Goal: Transaction & Acquisition: Purchase product/service

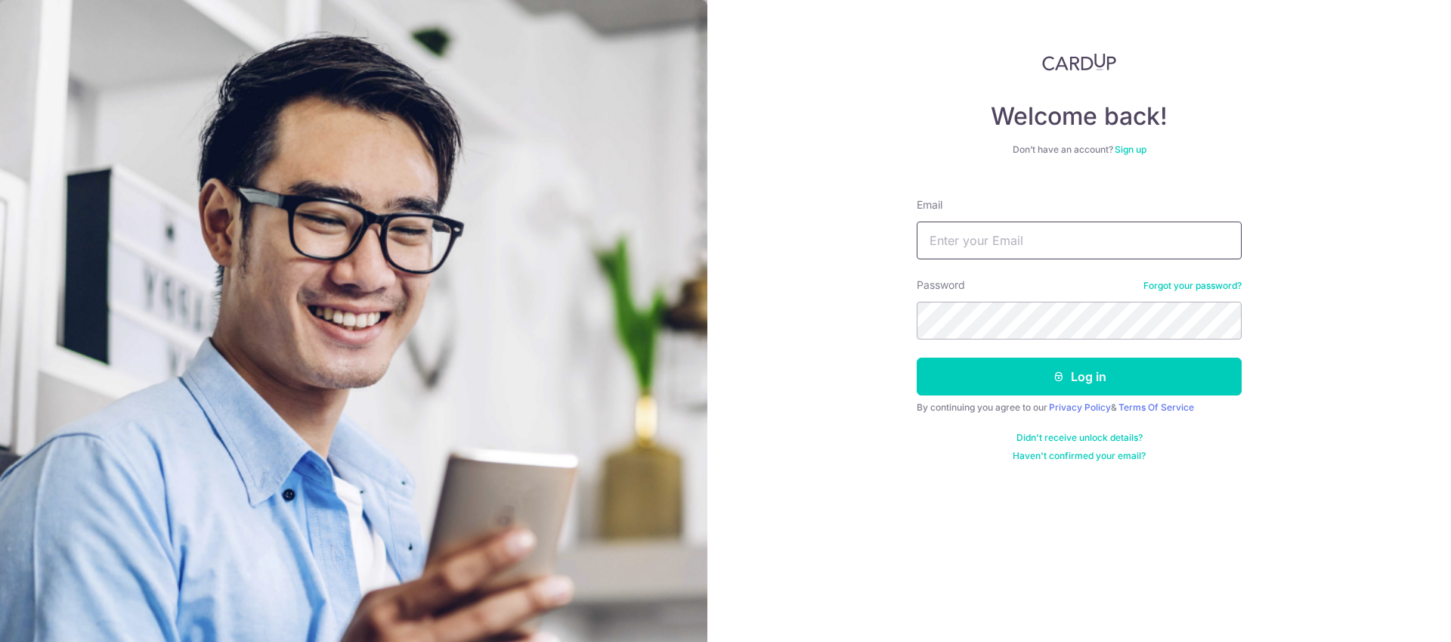
click at [970, 234] on input "Email" at bounding box center [1079, 240] width 325 height 38
type input "royhtmak@gmail.com"
click at [917, 357] on button "Log in" at bounding box center [1079, 376] width 325 height 38
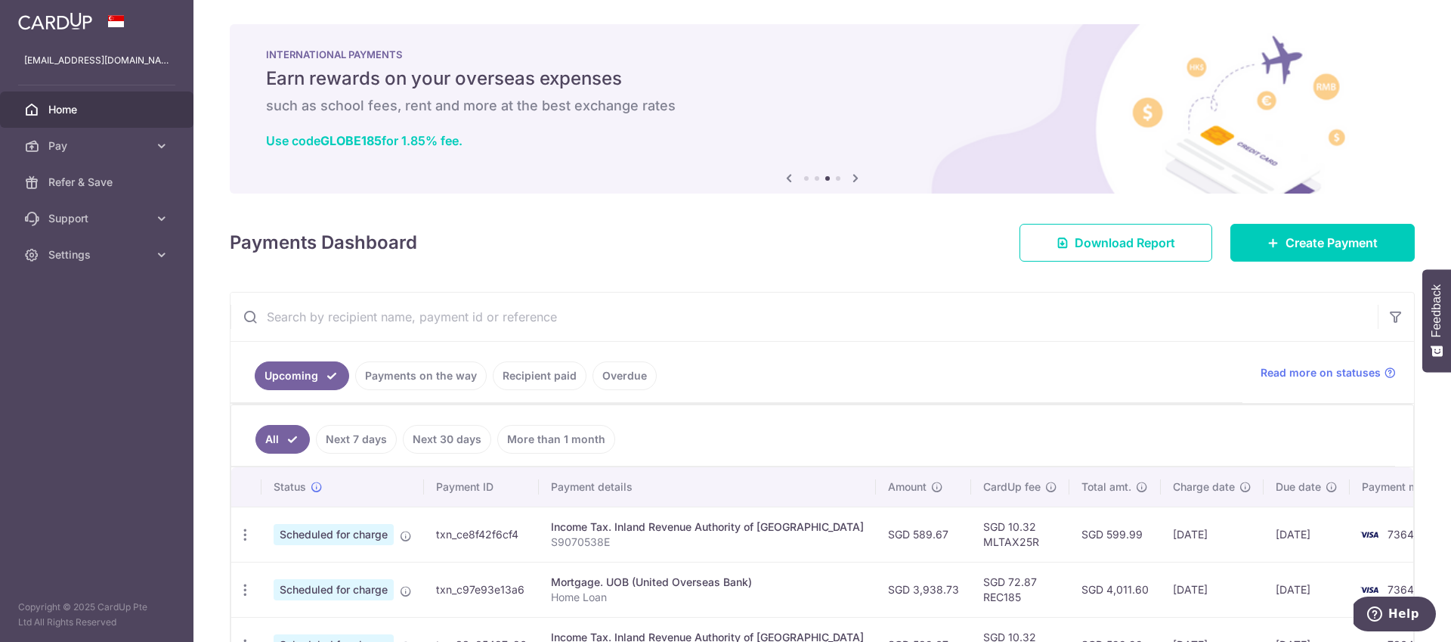
click at [521, 375] on link "Recipient paid" at bounding box center [540, 375] width 94 height 29
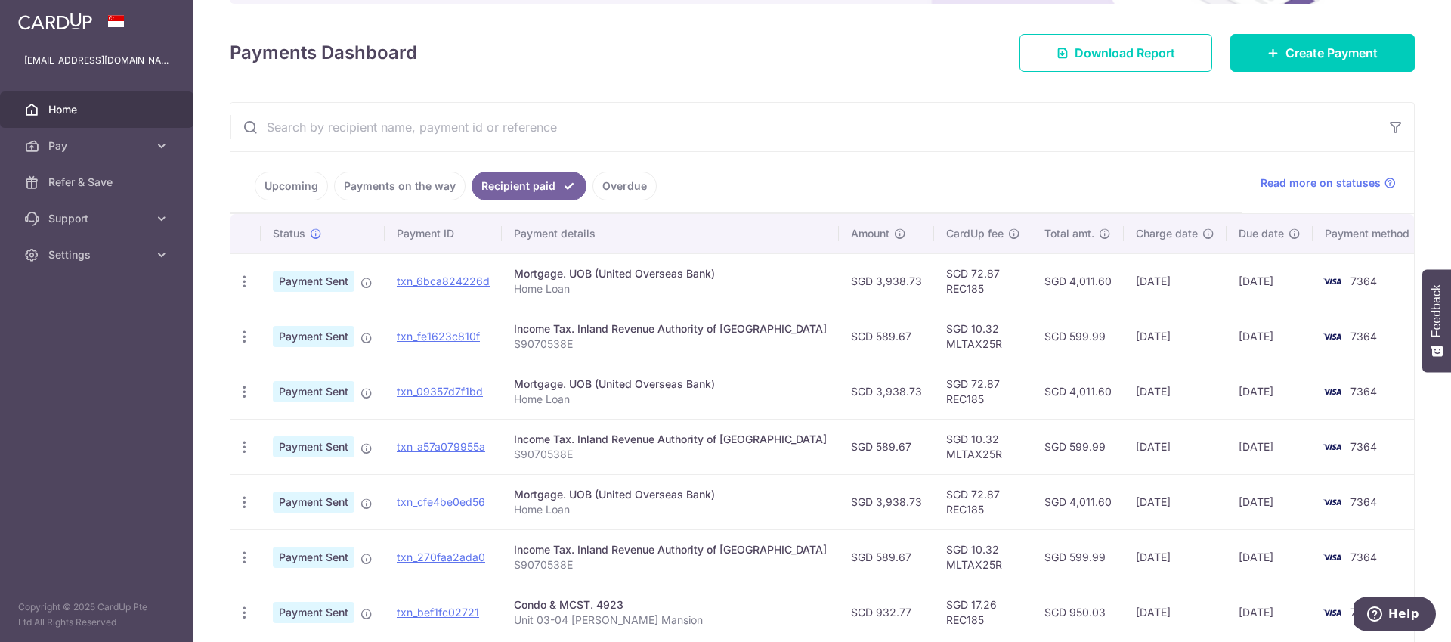
scroll to position [185, 0]
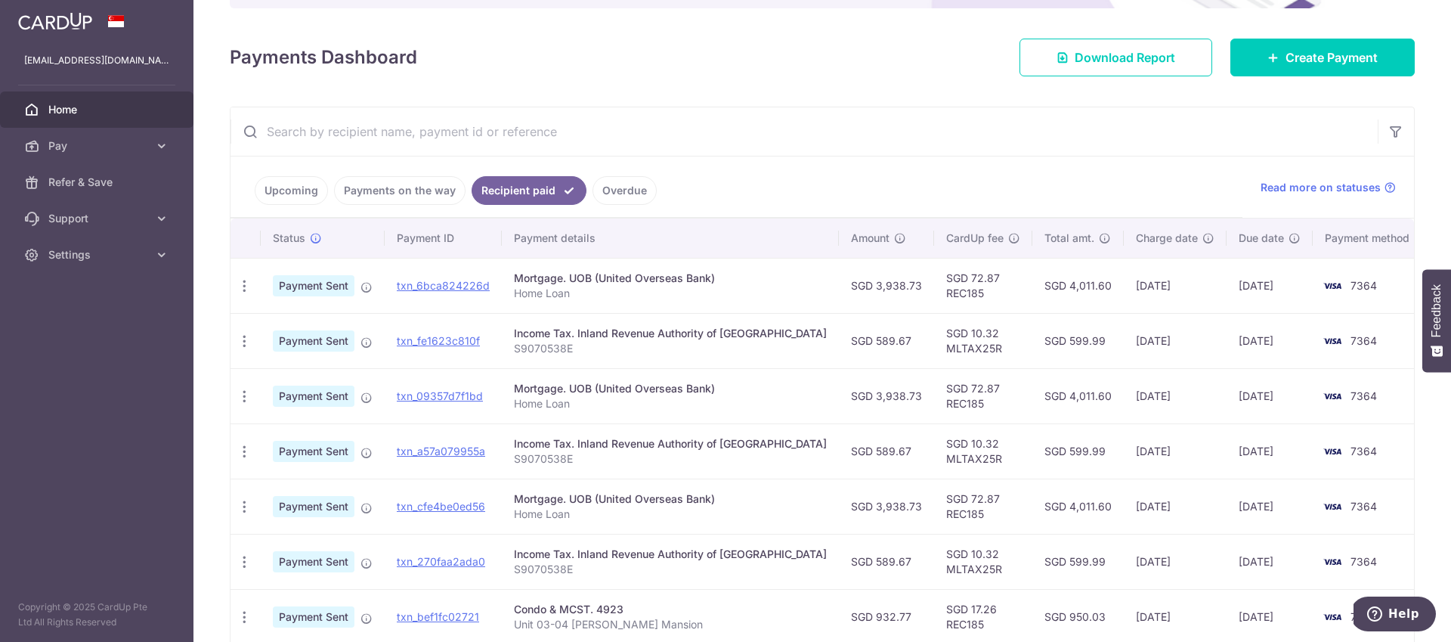
click at [299, 188] on link "Upcoming" at bounding box center [291, 190] width 73 height 29
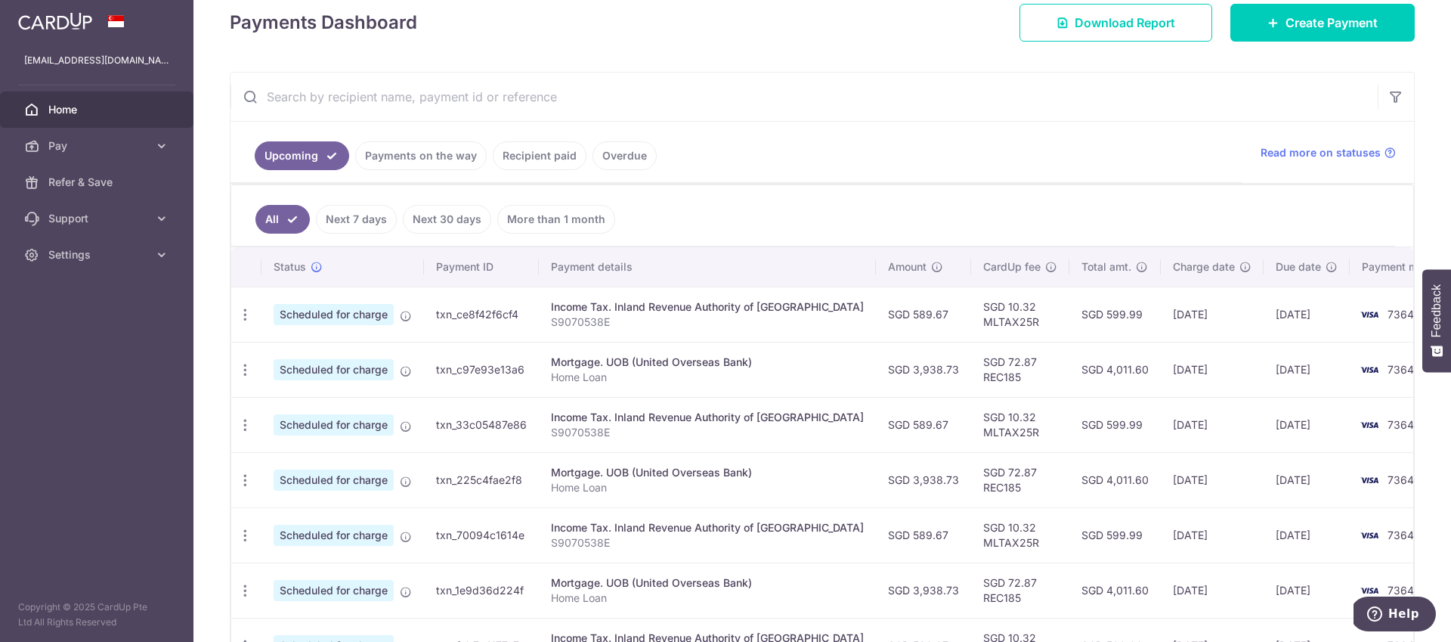
scroll to position [0, 0]
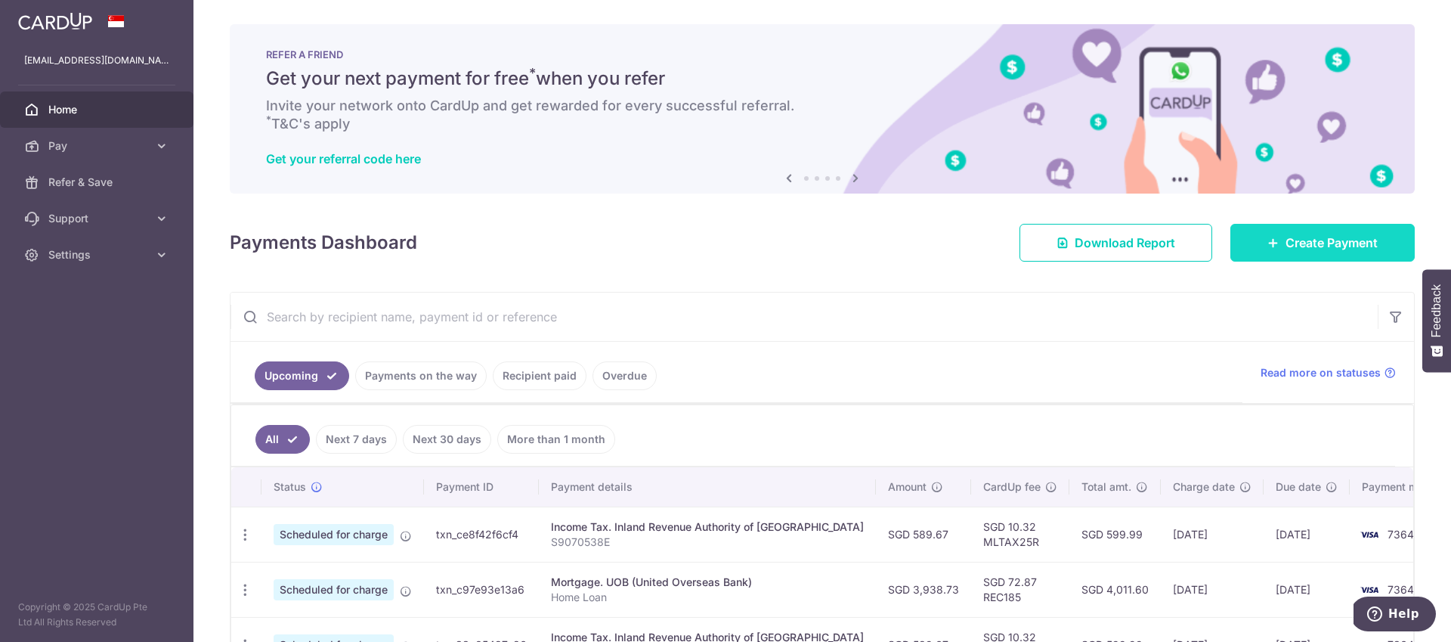
click at [1267, 241] on icon at bounding box center [1273, 243] width 12 height 12
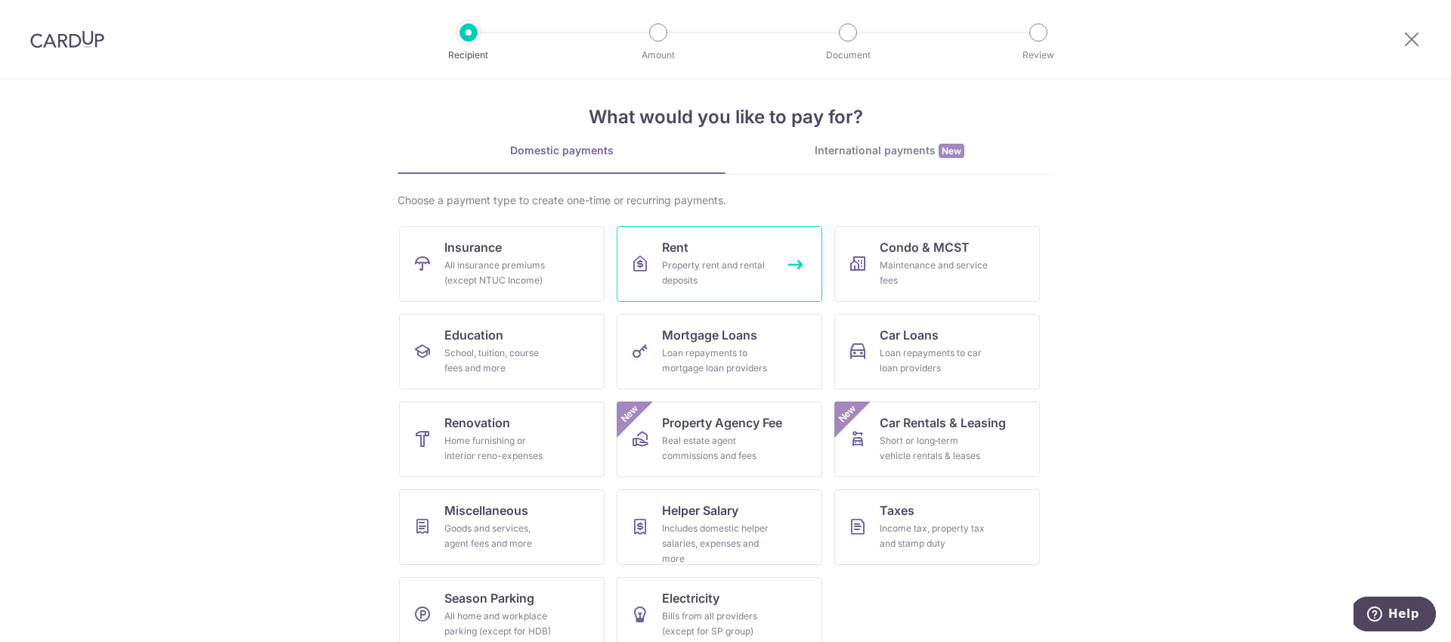
scroll to position [35, 0]
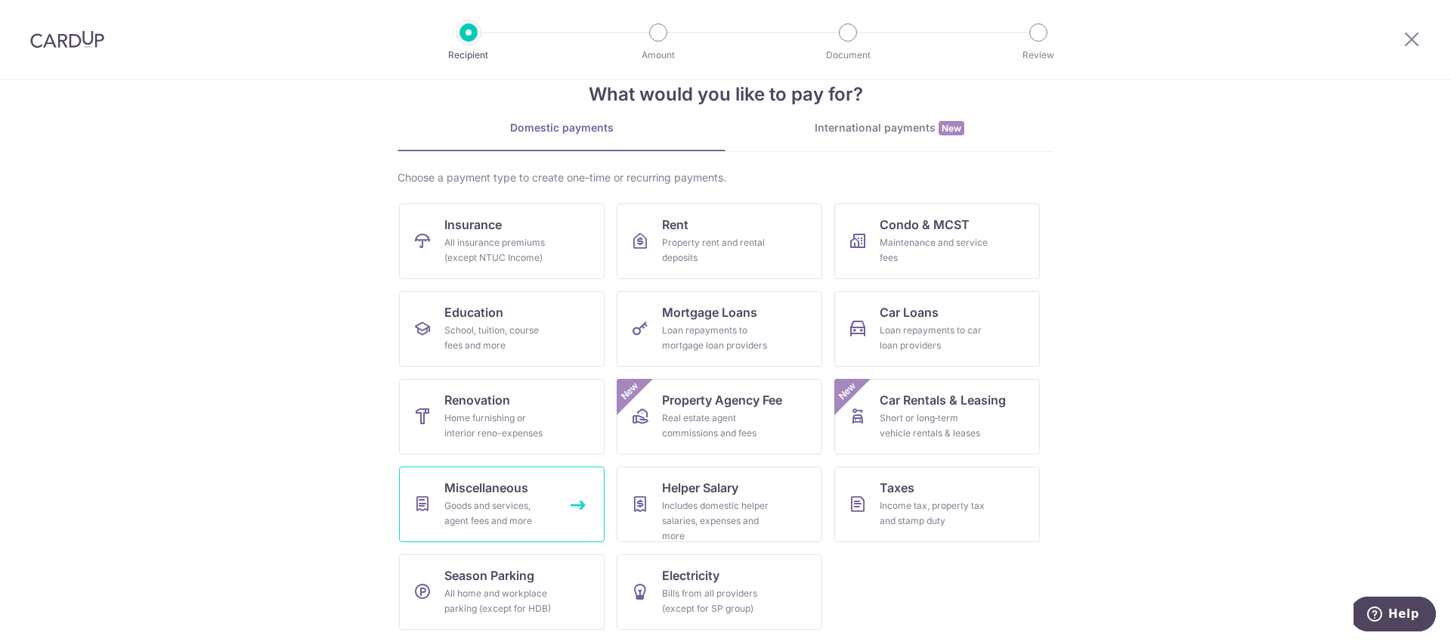
click at [497, 505] on div "Goods and services, agent fees and more" at bounding box center [498, 513] width 109 height 30
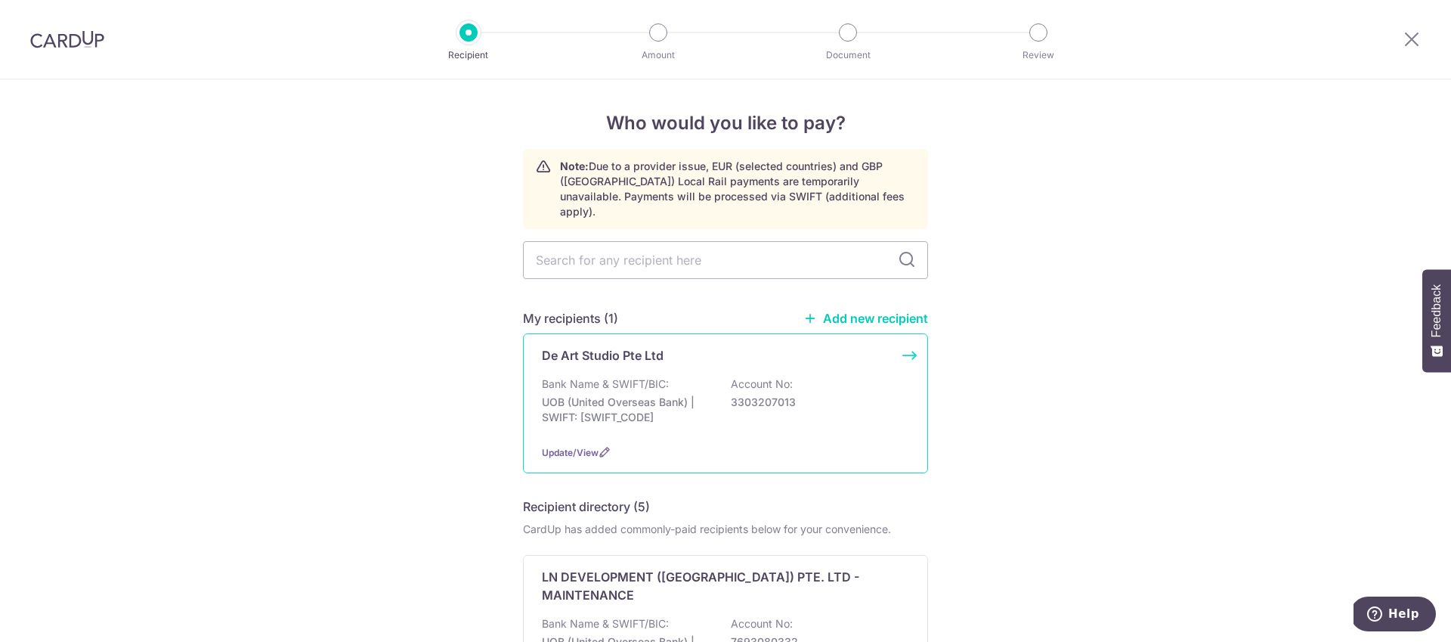
click at [592, 346] on p "De Art Studio Pte Ltd" at bounding box center [603, 355] width 122 height 18
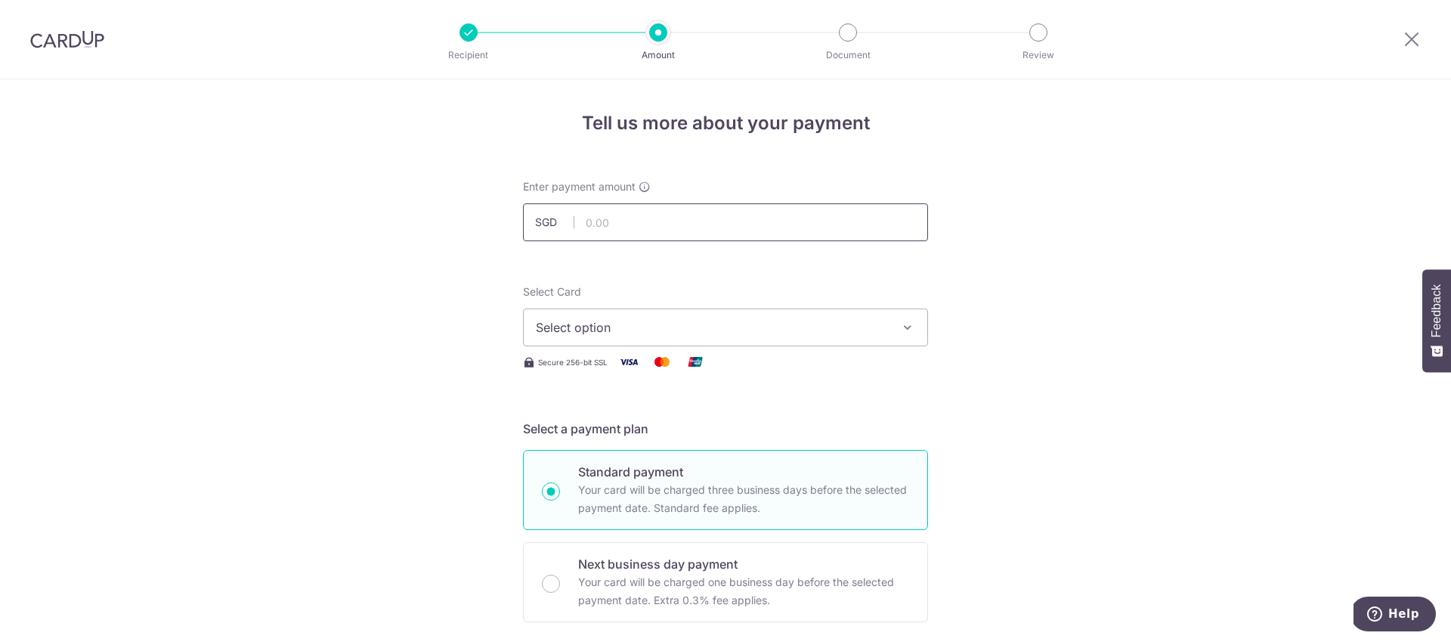
click at [606, 227] on input "text" at bounding box center [725, 222] width 405 height 38
type input "310.65"
click at [582, 326] on span "Select option" at bounding box center [712, 327] width 352 height 18
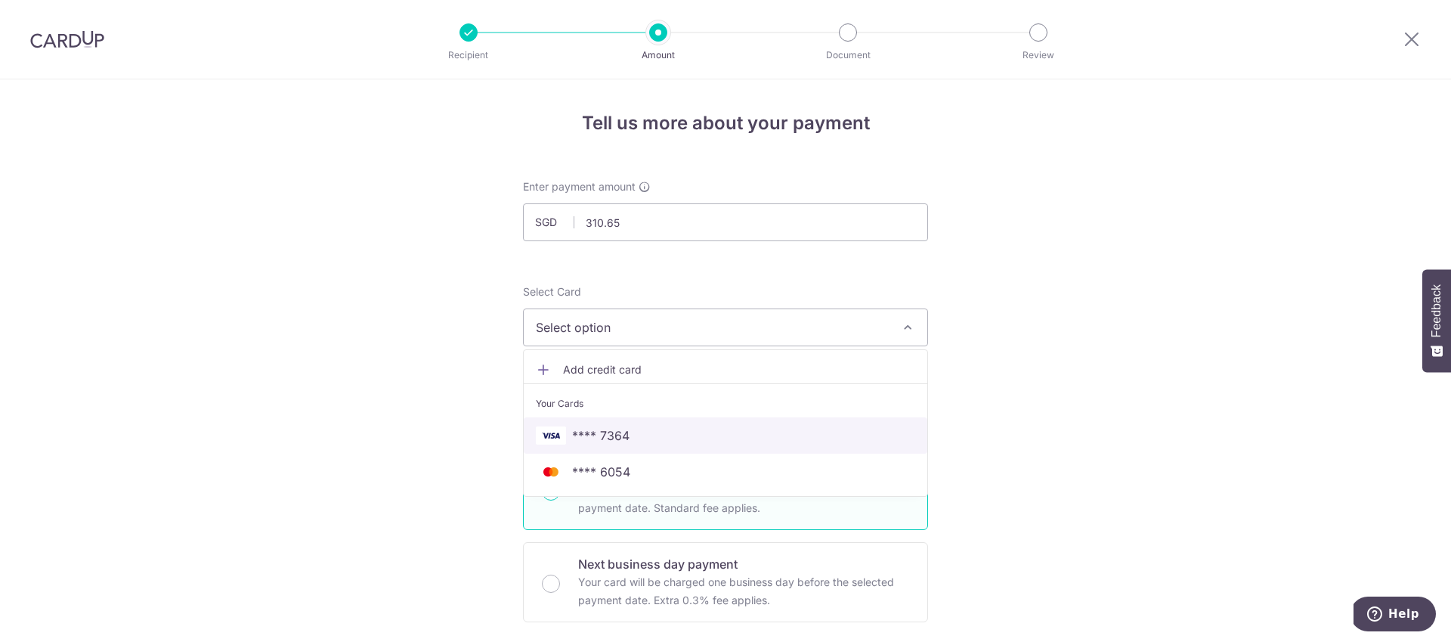
click at [577, 425] on link "**** 7364" at bounding box center [726, 435] width 404 height 36
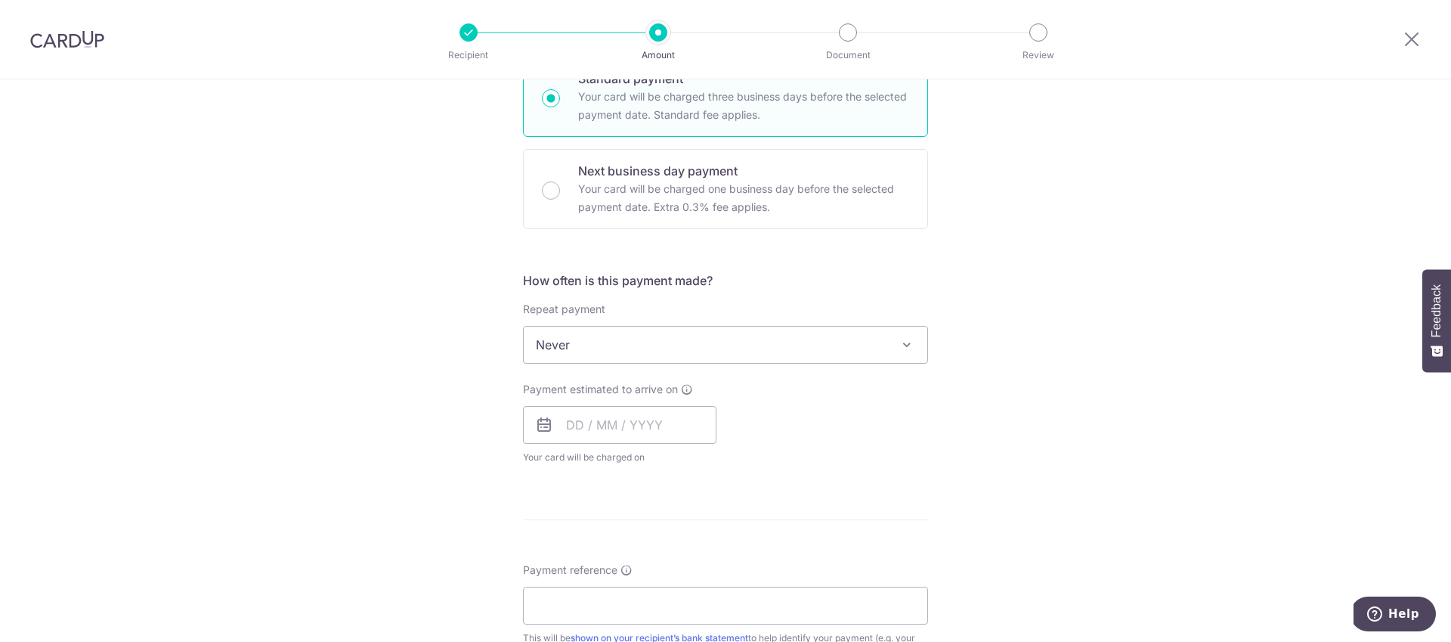
scroll to position [401, 0]
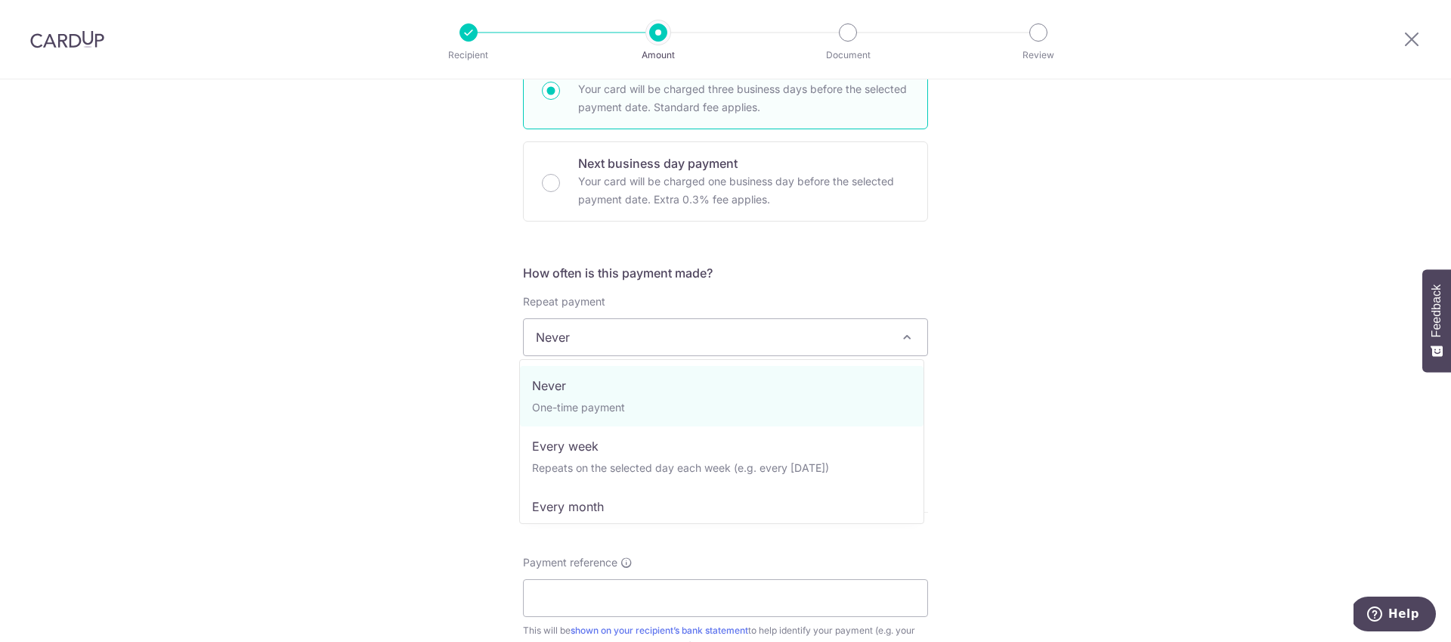
click at [592, 339] on span "Never" at bounding box center [726, 337] width 404 height 36
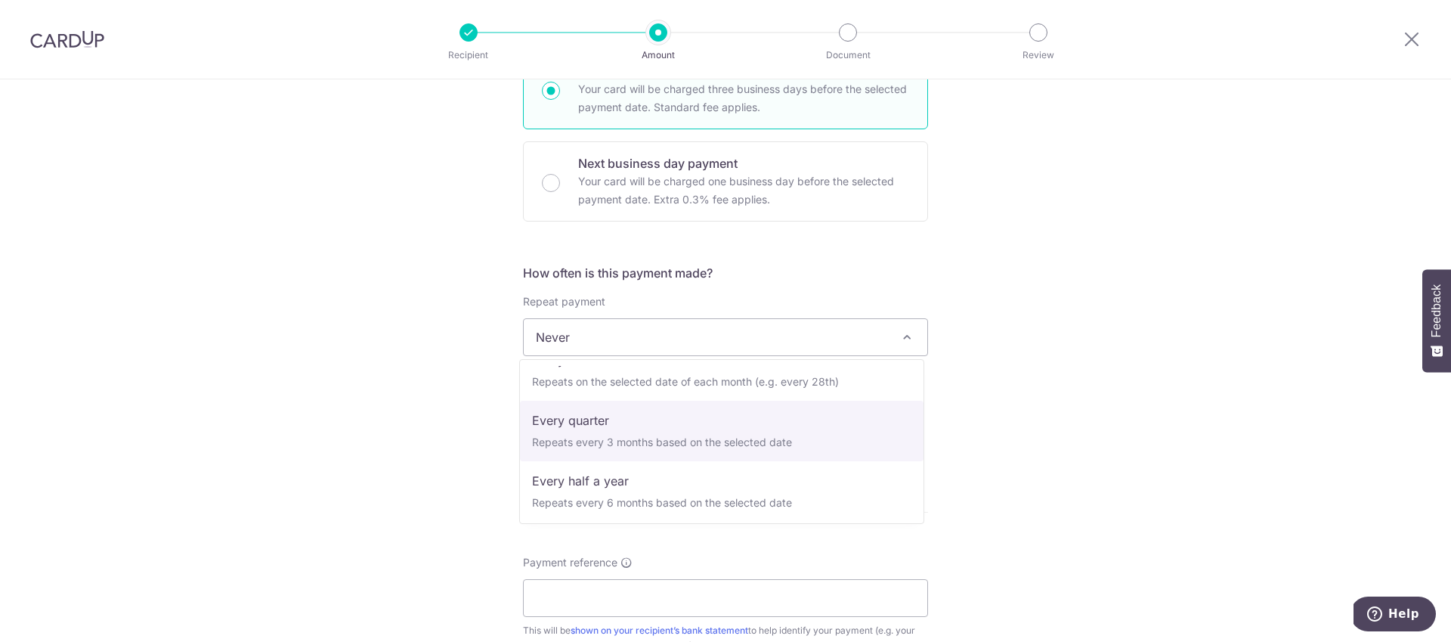
scroll to position [151, 0]
click at [823, 349] on span "Never" at bounding box center [726, 337] width 404 height 36
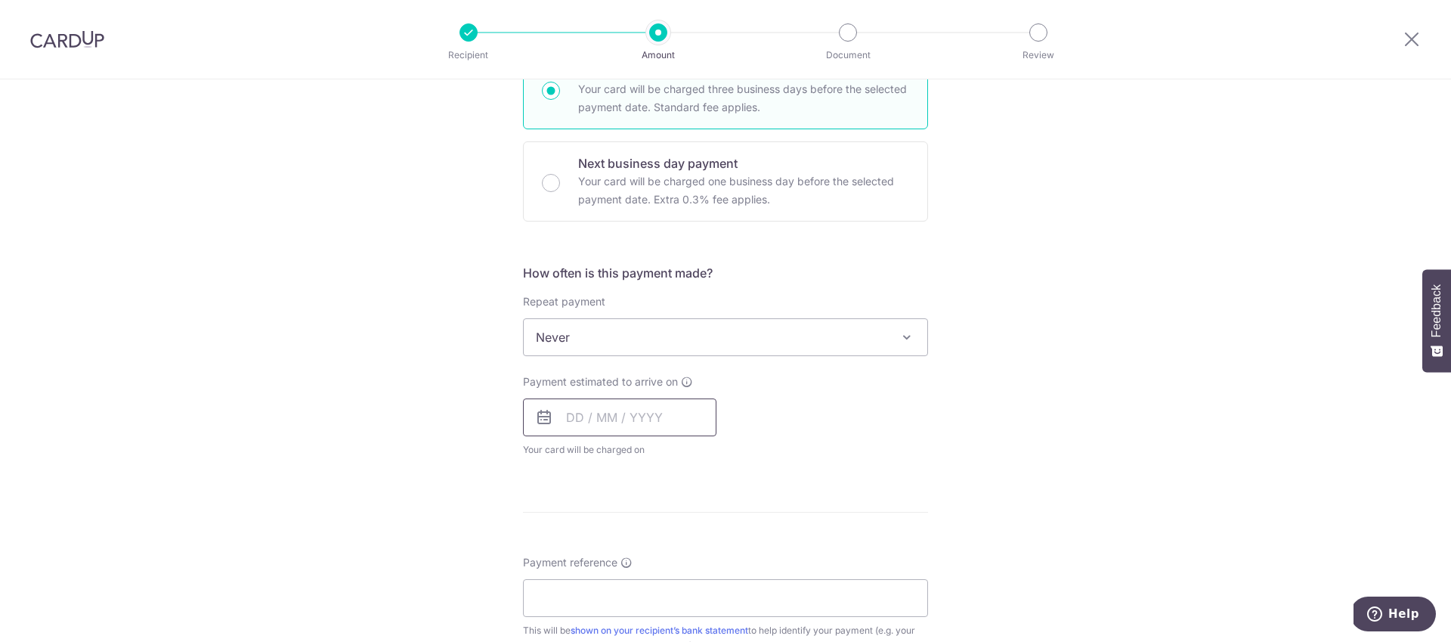
click at [626, 432] on input "text" at bounding box center [619, 417] width 193 height 38
click at [623, 419] on input "text" at bounding box center [619, 417] width 193 height 38
click at [607, 553] on link "7" at bounding box center [614, 555] width 24 height 24
type input "[DATE]"
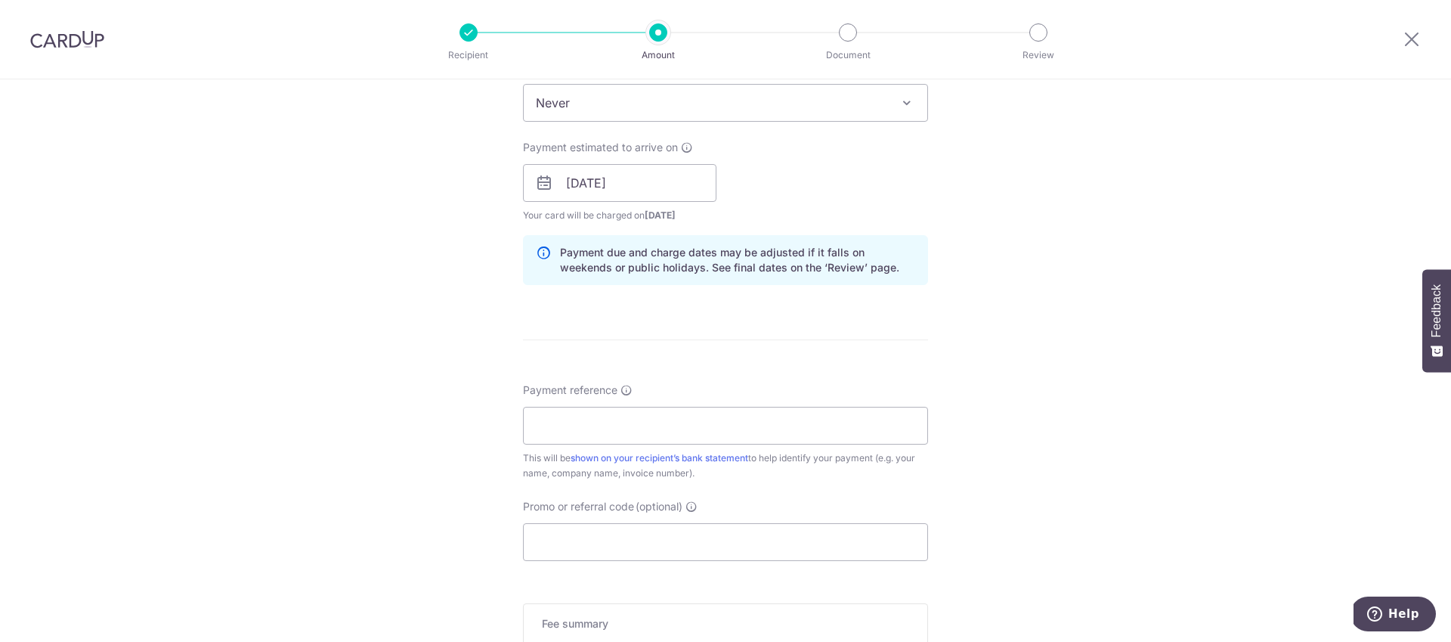
scroll to position [652, 0]
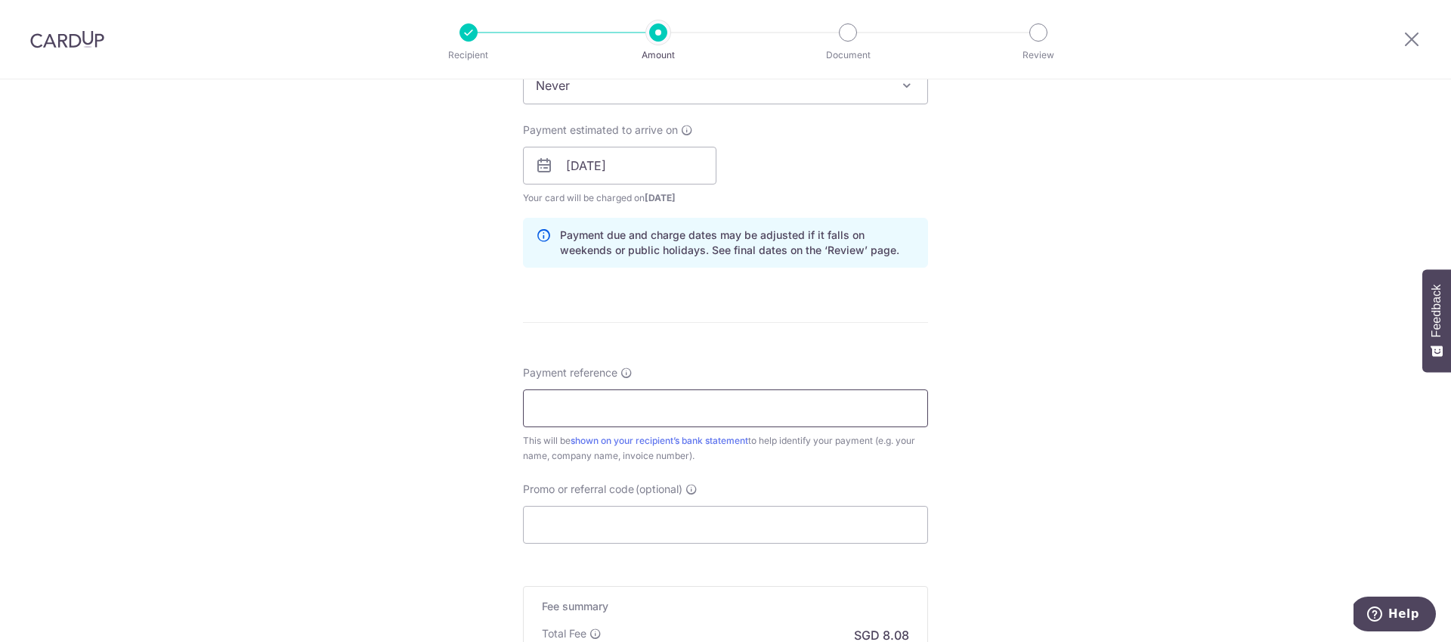
click at [671, 394] on input "Payment reference" at bounding box center [725, 408] width 405 height 38
click at [580, 401] on input "91245" at bounding box center [725, 408] width 405 height 38
click at [534, 410] on input "91245" at bounding box center [725, 408] width 405 height 38
type input "Invoice no. 91245"
click at [580, 521] on input "Promo or referral code (optional)" at bounding box center [725, 525] width 405 height 38
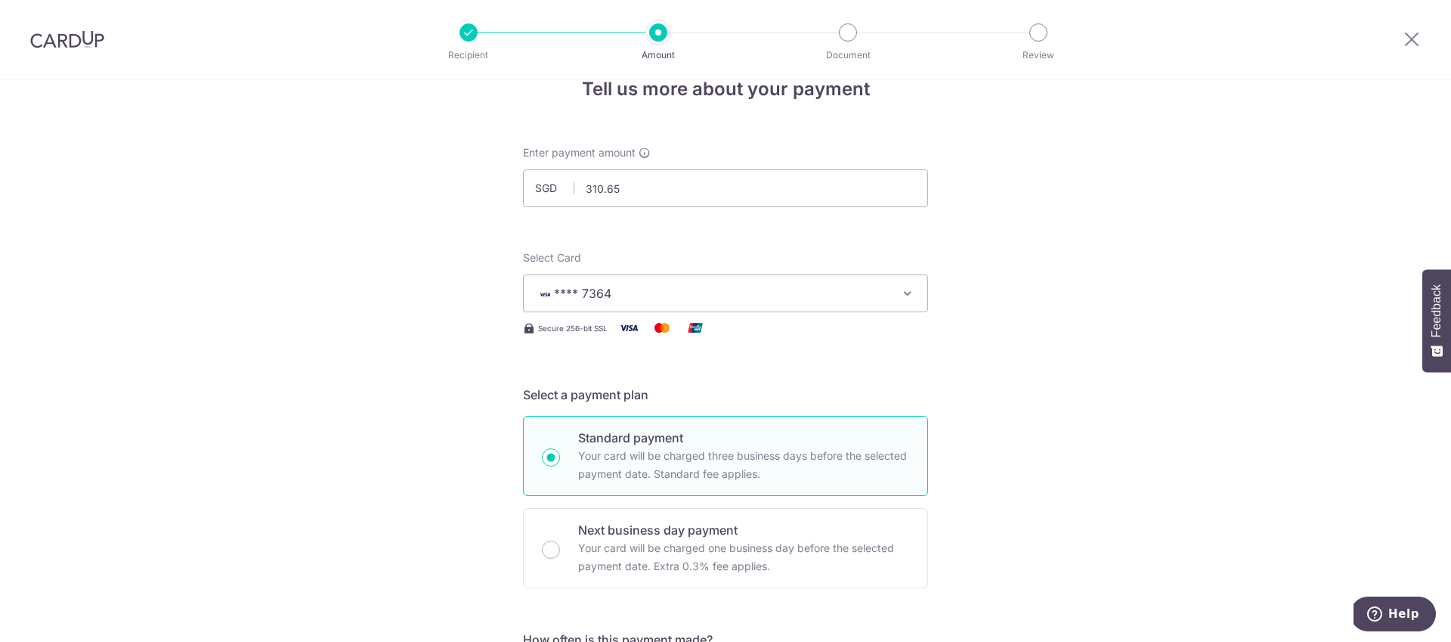
scroll to position [0, 0]
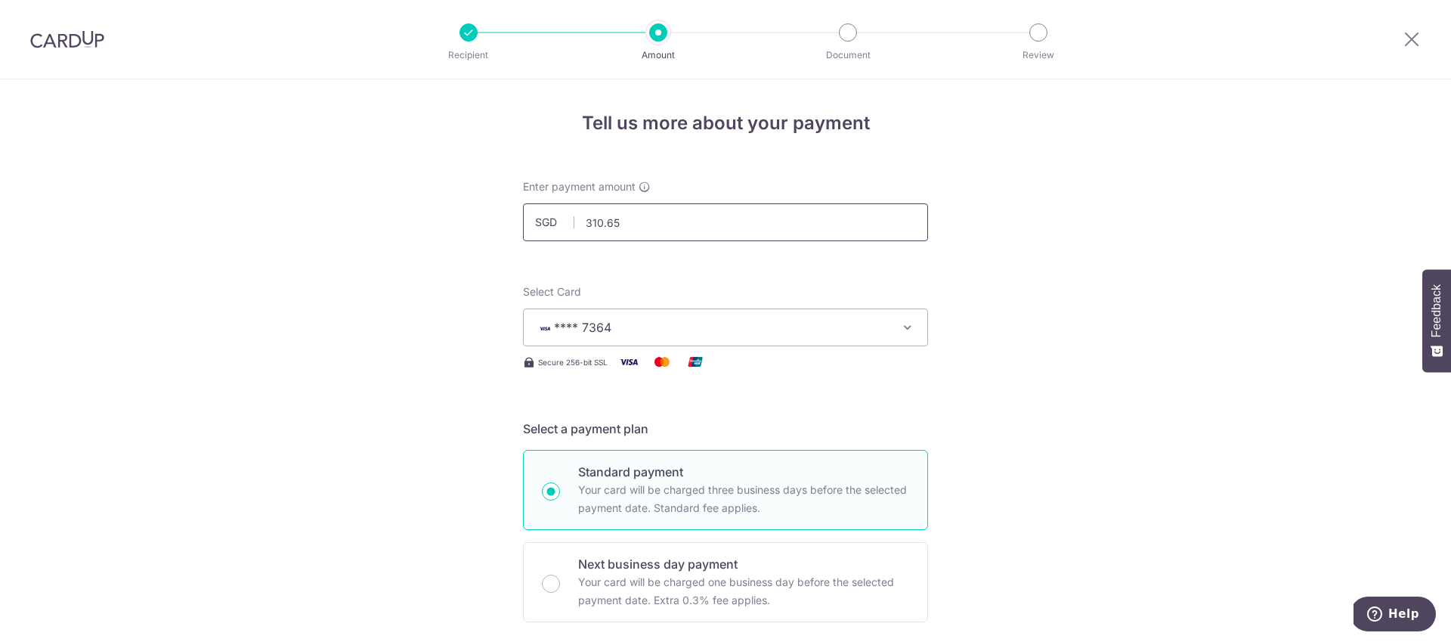
type input "OFF225"
drag, startPoint x: 576, startPoint y: 217, endPoint x: 509, endPoint y: 203, distance: 68.0
click at [514, 203] on div "Enter payment amount SGD 310.65 310.65" at bounding box center [725, 210] width 423 height 62
type input "621.30"
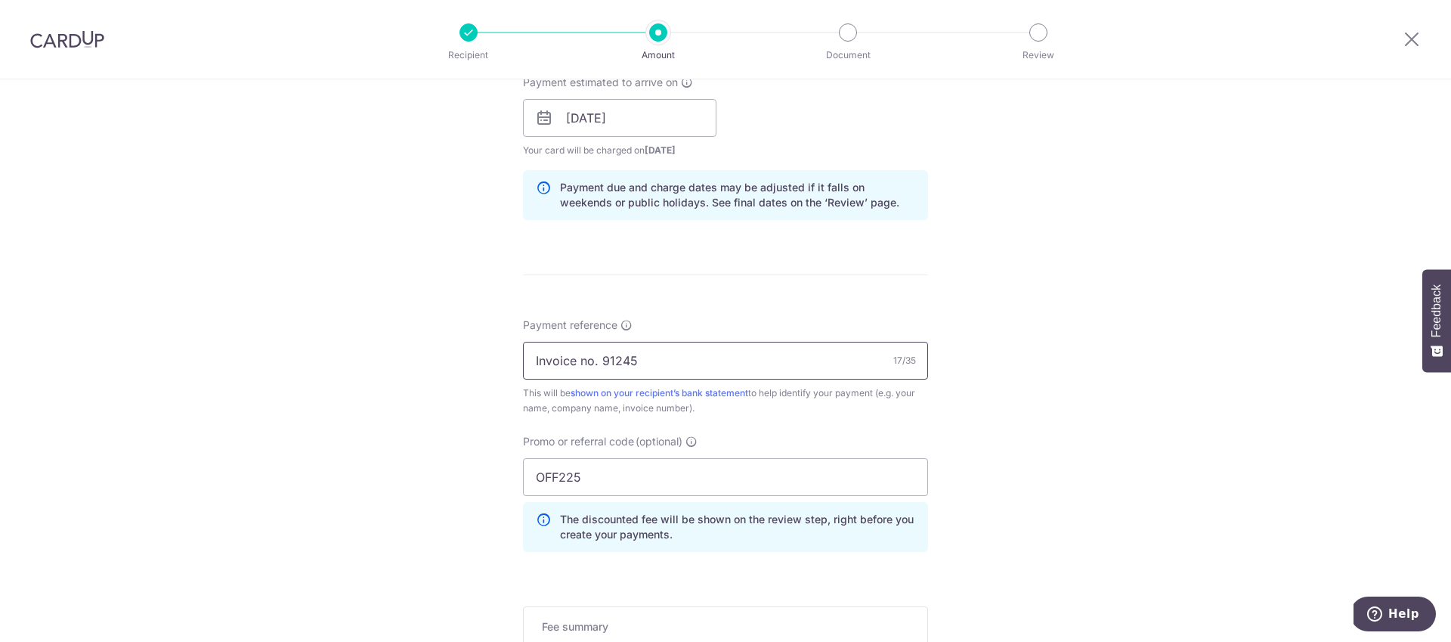
scroll to position [935, 0]
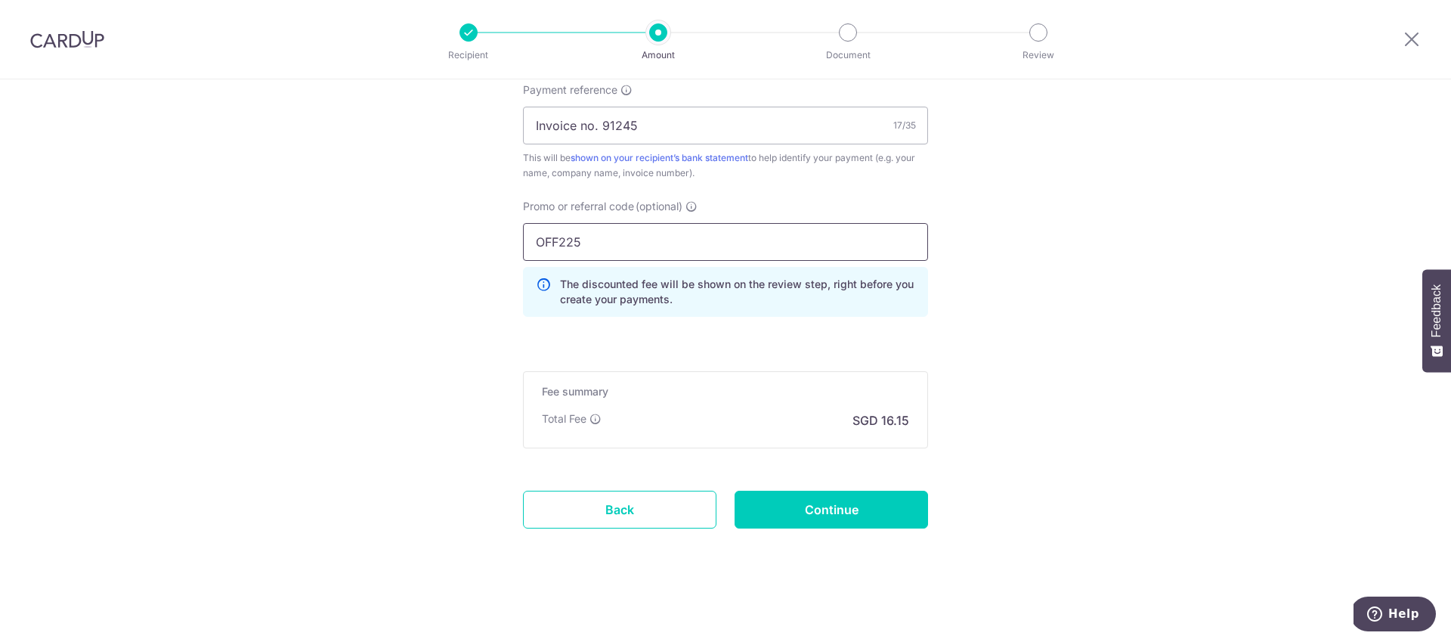
click at [633, 255] on input "OFF225" at bounding box center [725, 242] width 405 height 38
click at [831, 511] on input "Continue" at bounding box center [831, 509] width 193 height 38
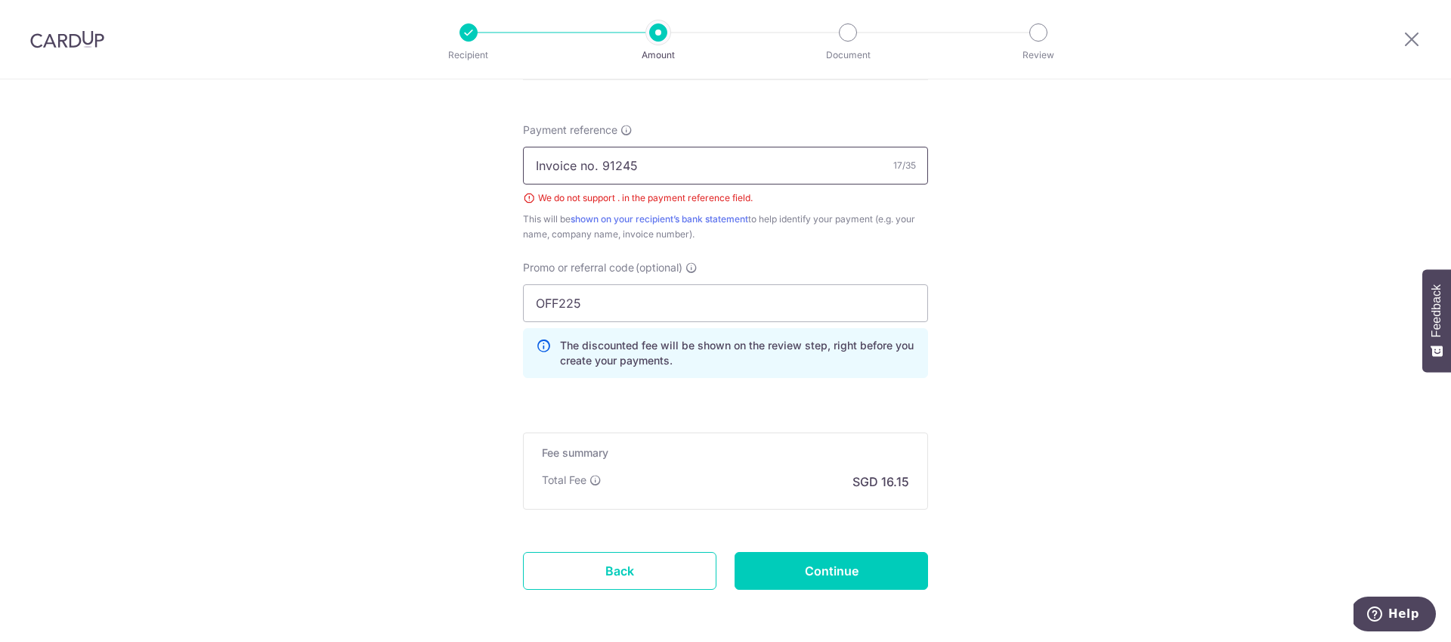
click at [593, 172] on input "Invoice no. 91245" at bounding box center [725, 166] width 405 height 38
type input "Invoice 91245"
click at [770, 567] on input "Continue" at bounding box center [831, 571] width 193 height 38
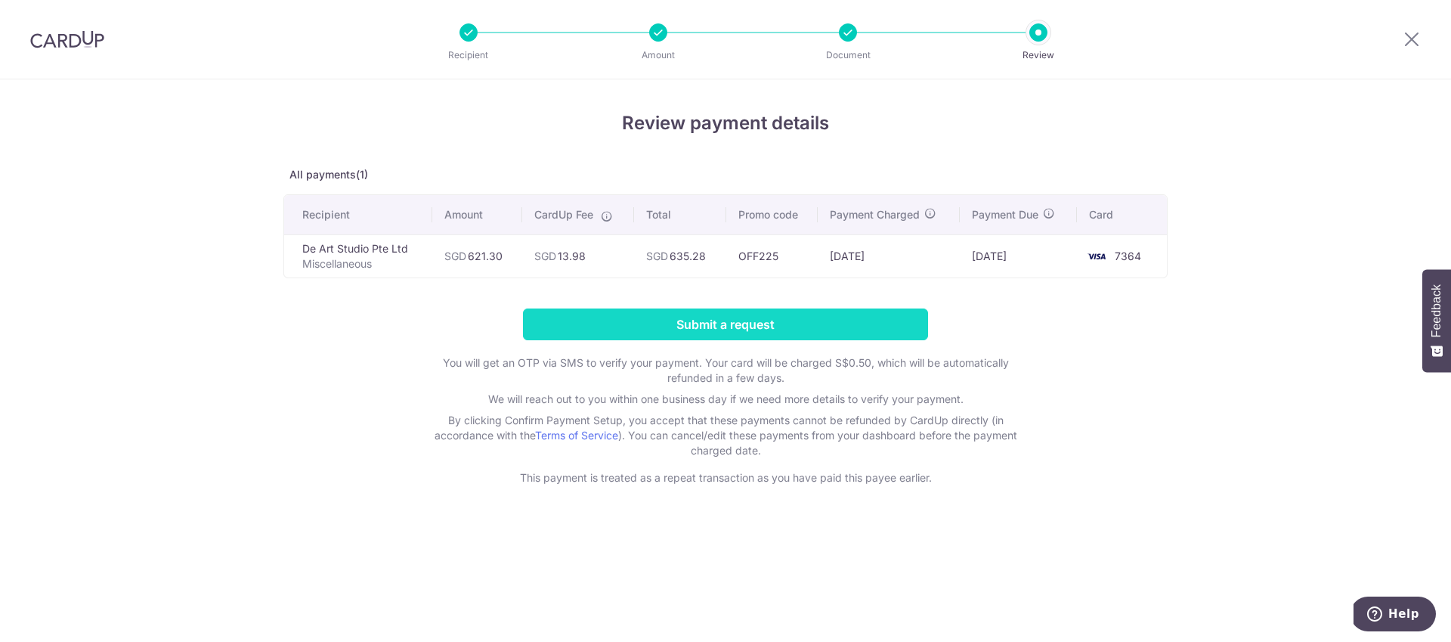
click at [710, 320] on input "Submit a request" at bounding box center [725, 324] width 405 height 32
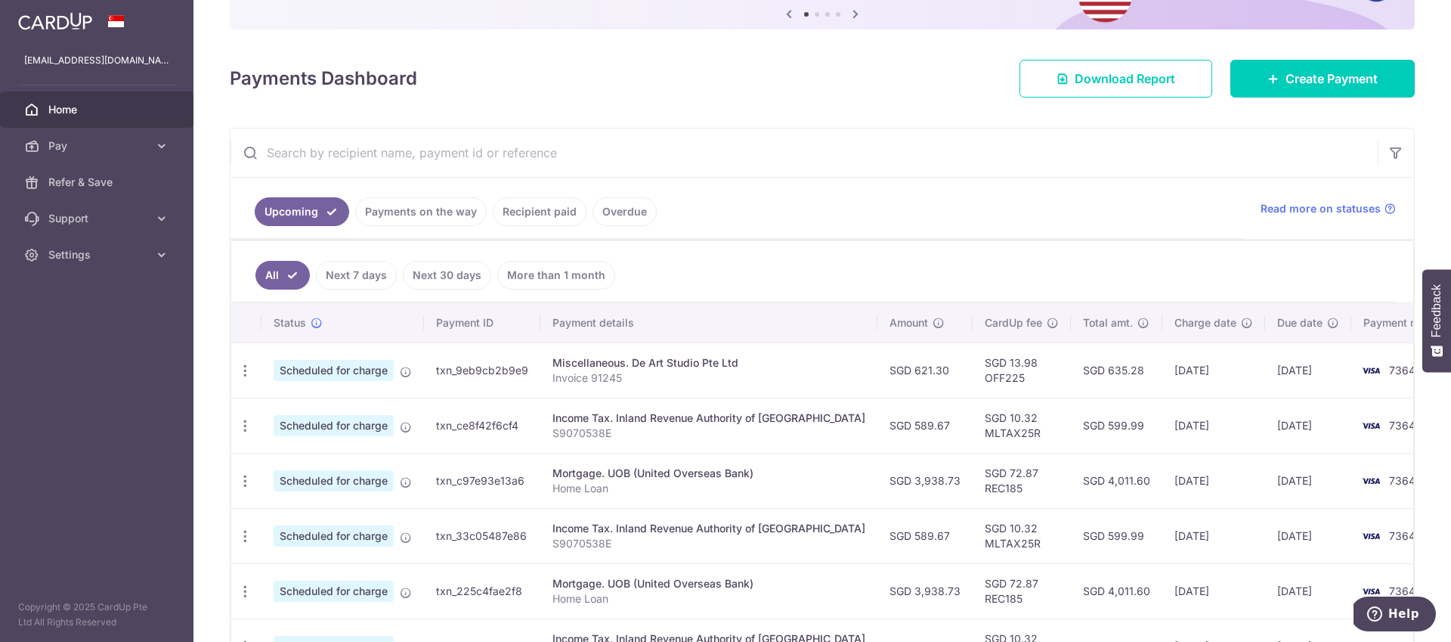
scroll to position [181, 0]
